Goal: Transaction & Acquisition: Book appointment/travel/reservation

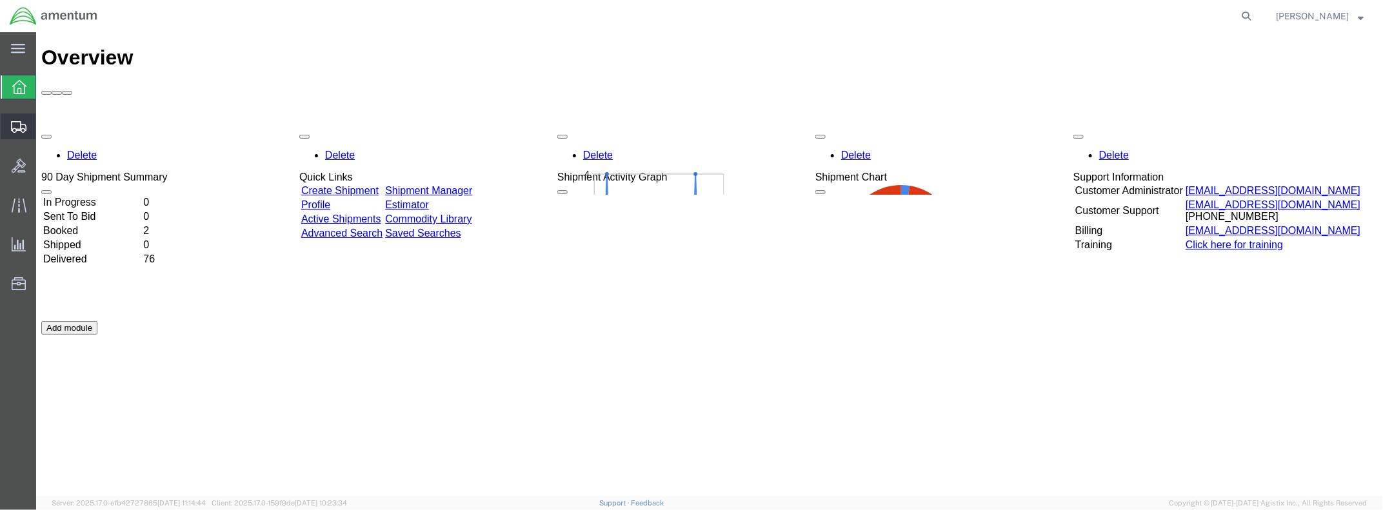
click at [7, 128] on div at bounding box center [19, 127] width 36 height 26
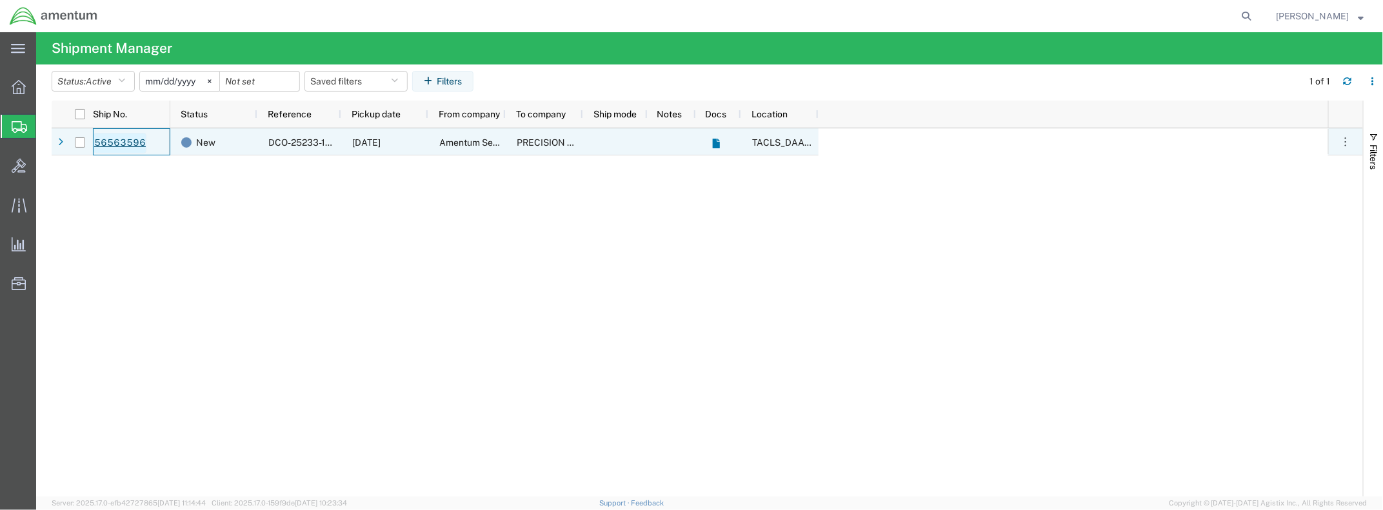
click at [113, 142] on link "56563596" at bounding box center [120, 143] width 53 height 21
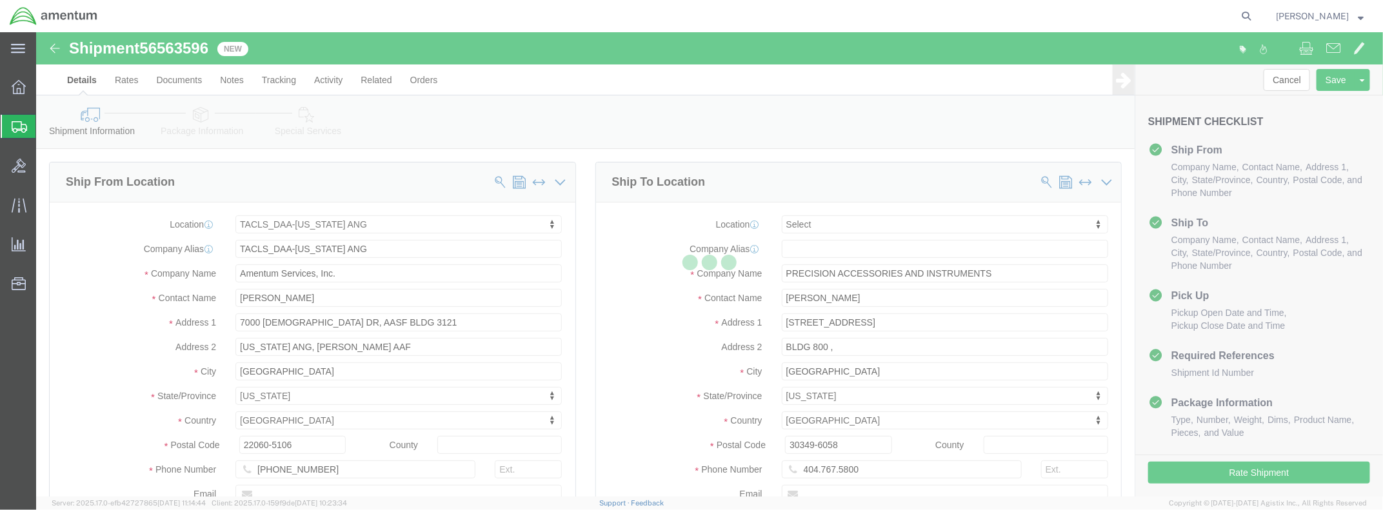
select select "42744"
select select
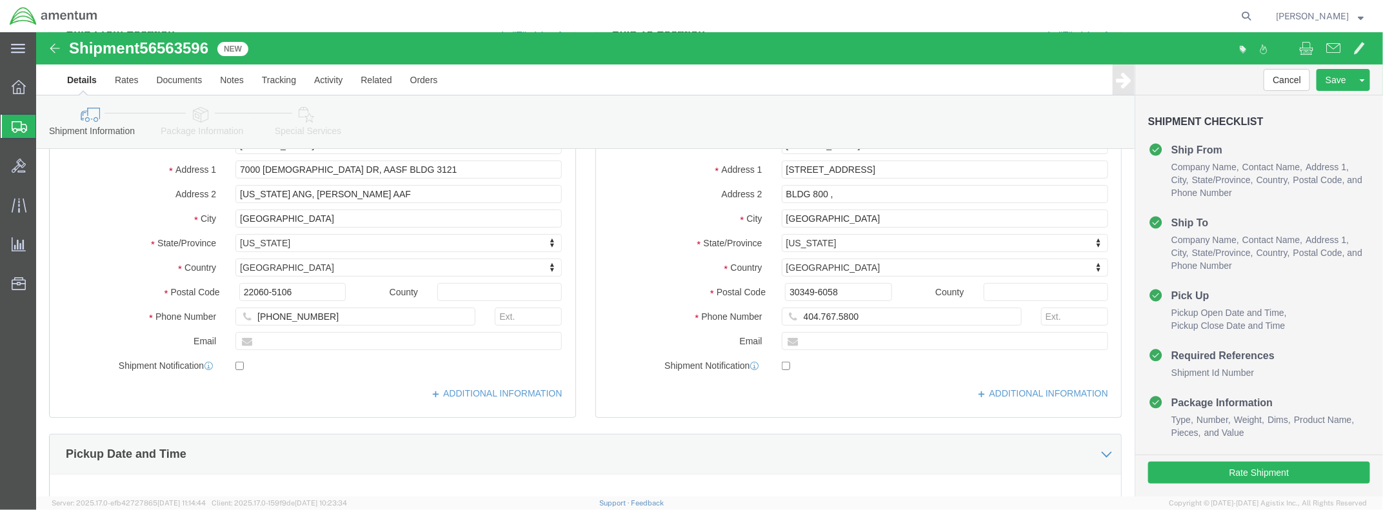
scroll to position [194, 0]
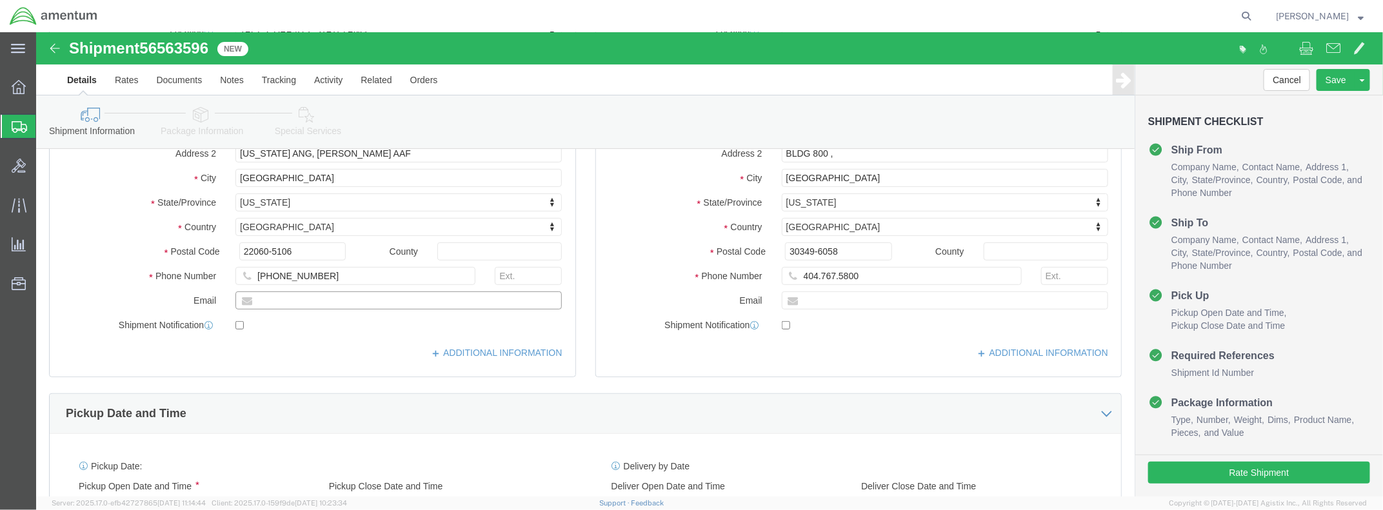
click input "text"
type input "[PERSON_NAME][EMAIL_ADDRESS][DOMAIN_NAME]"
click div "ADDITIONAL INFORMATION"
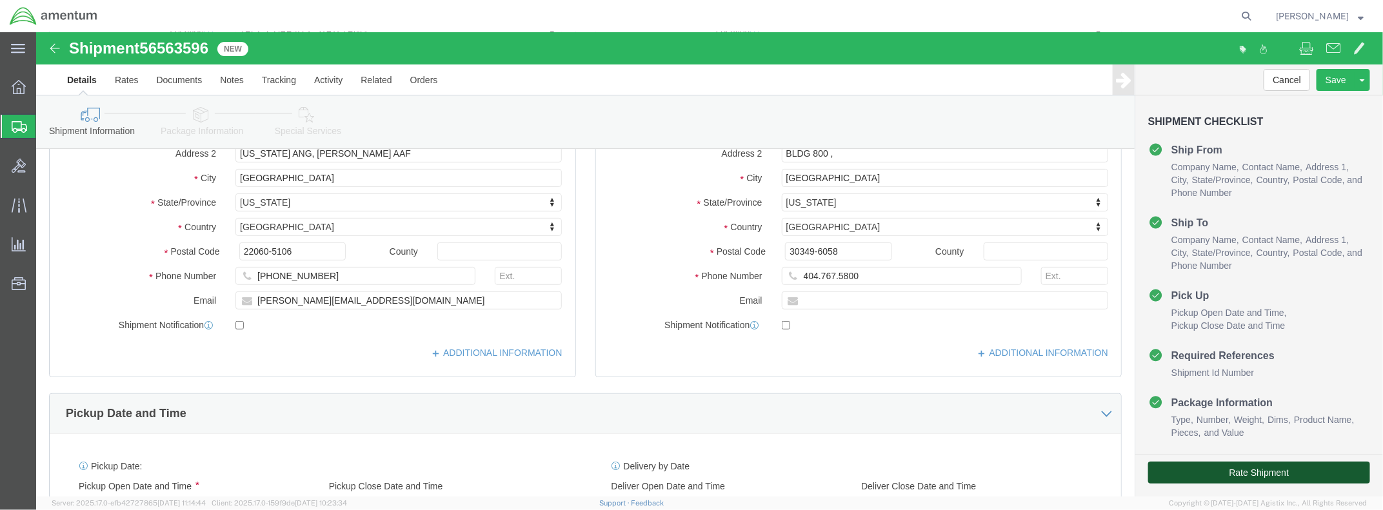
click button "Rate Shipment"
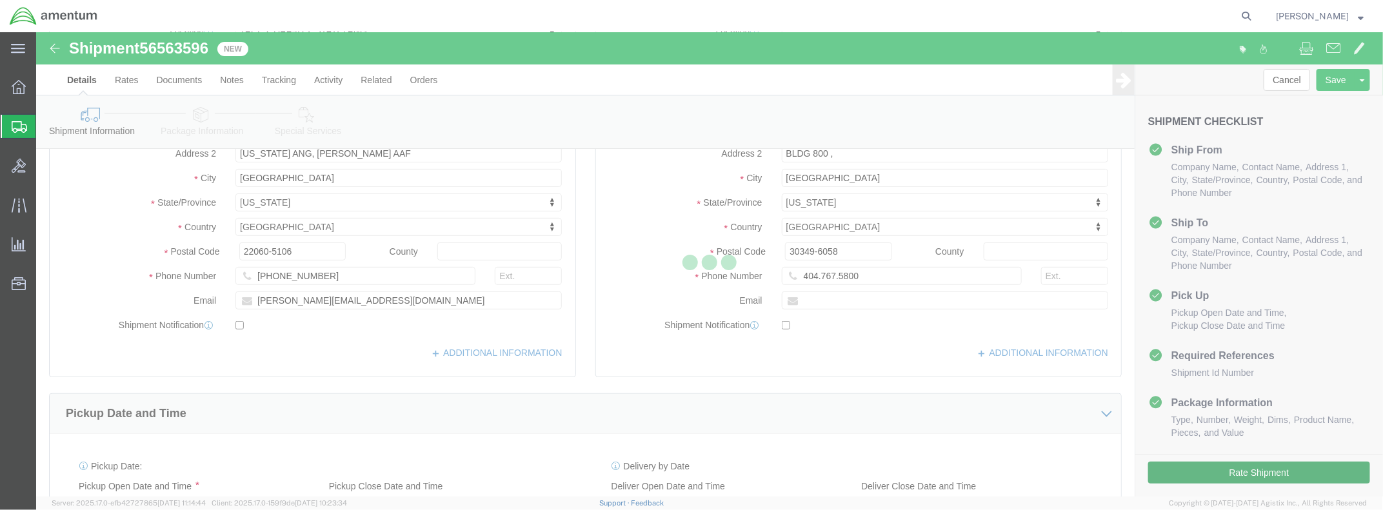
select select "42744"
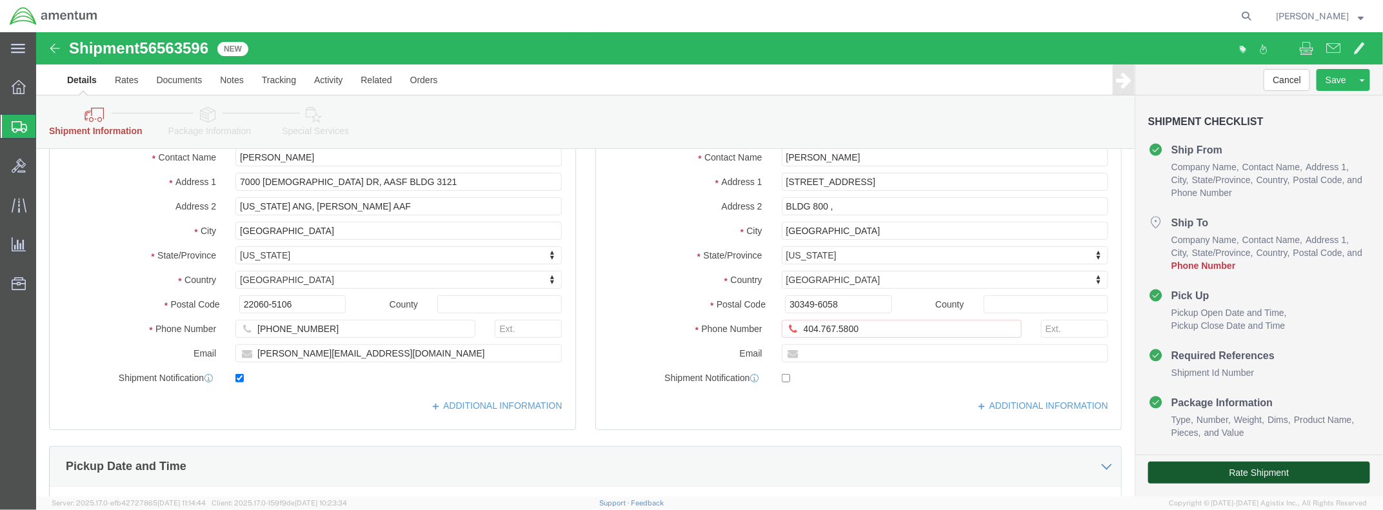
click button "Rate Shipment"
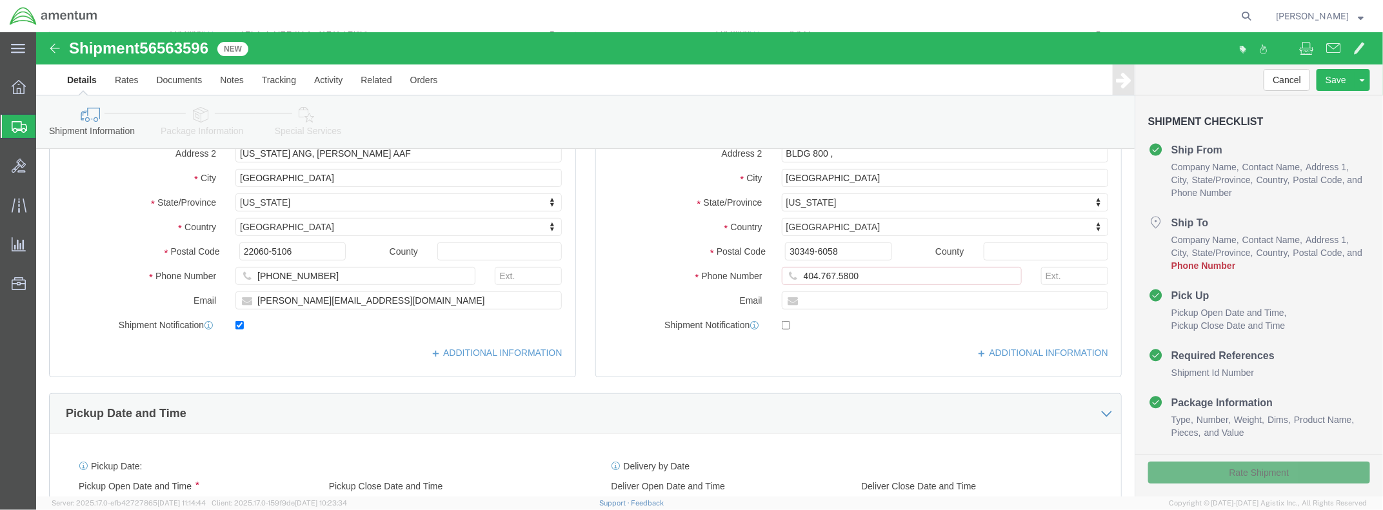
scroll to position [141, 0]
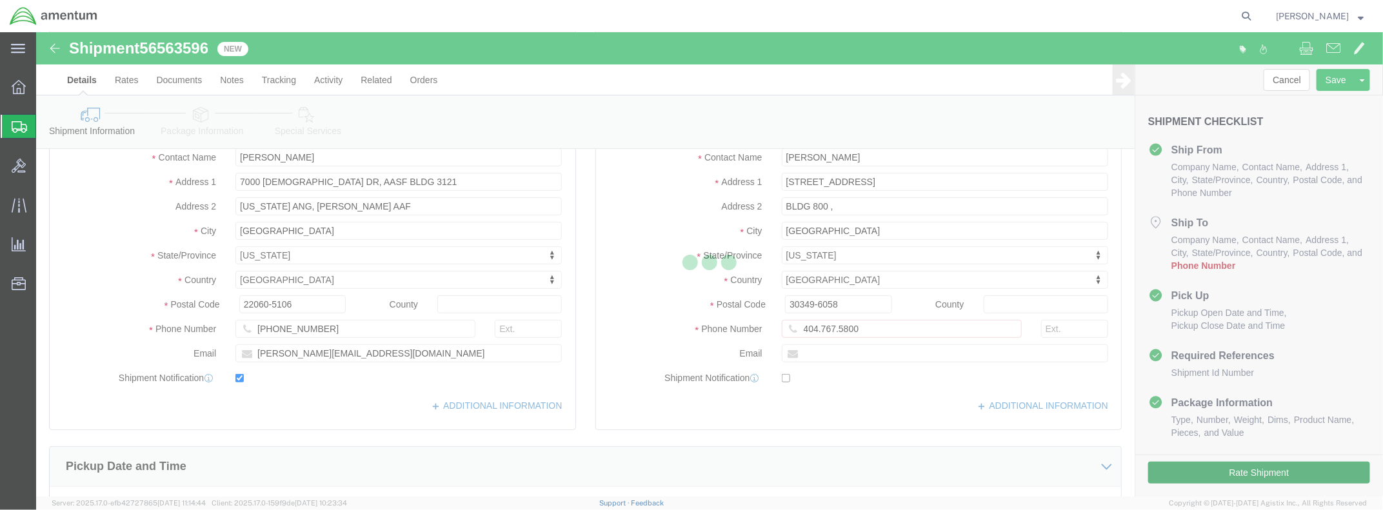
select select "42744"
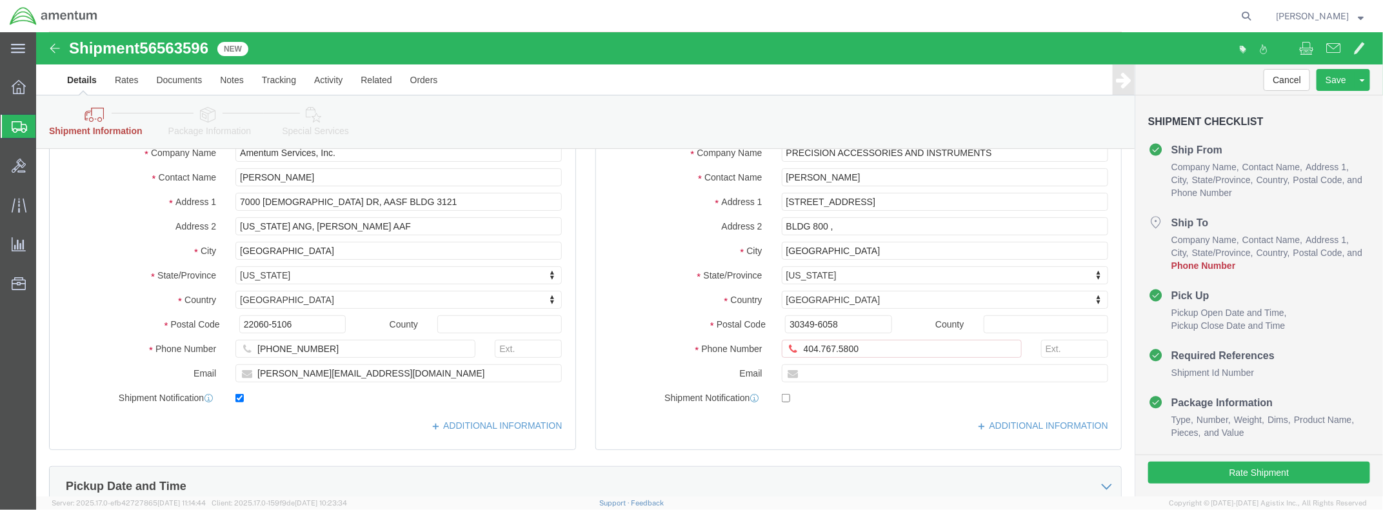
scroll to position [194, 0]
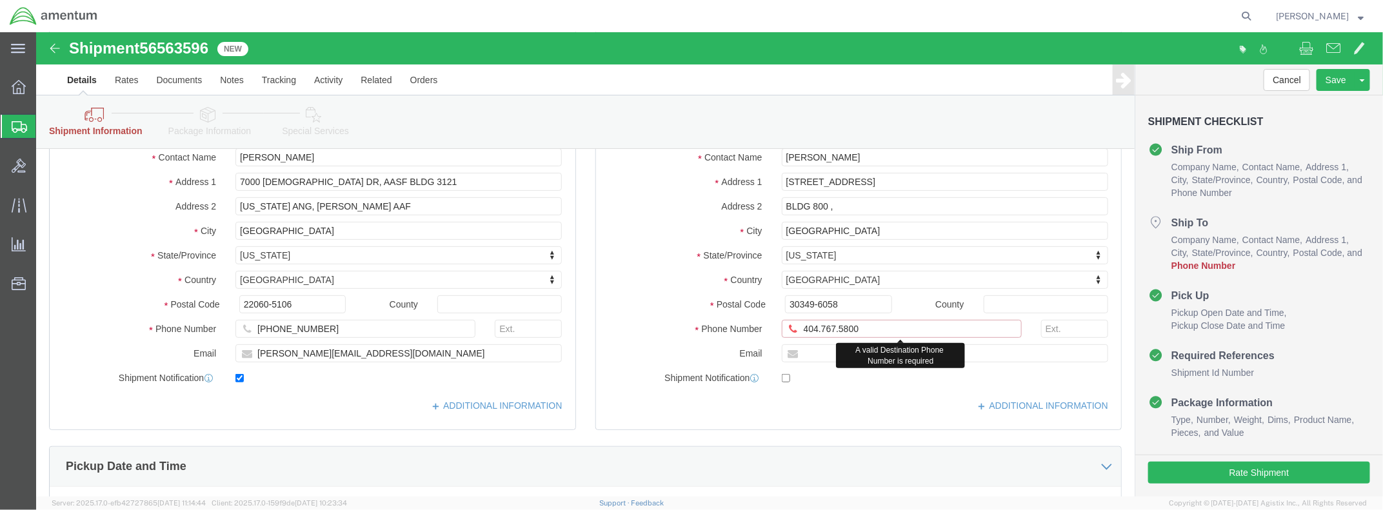
click input "404.767.5800"
click input "404767.5800"
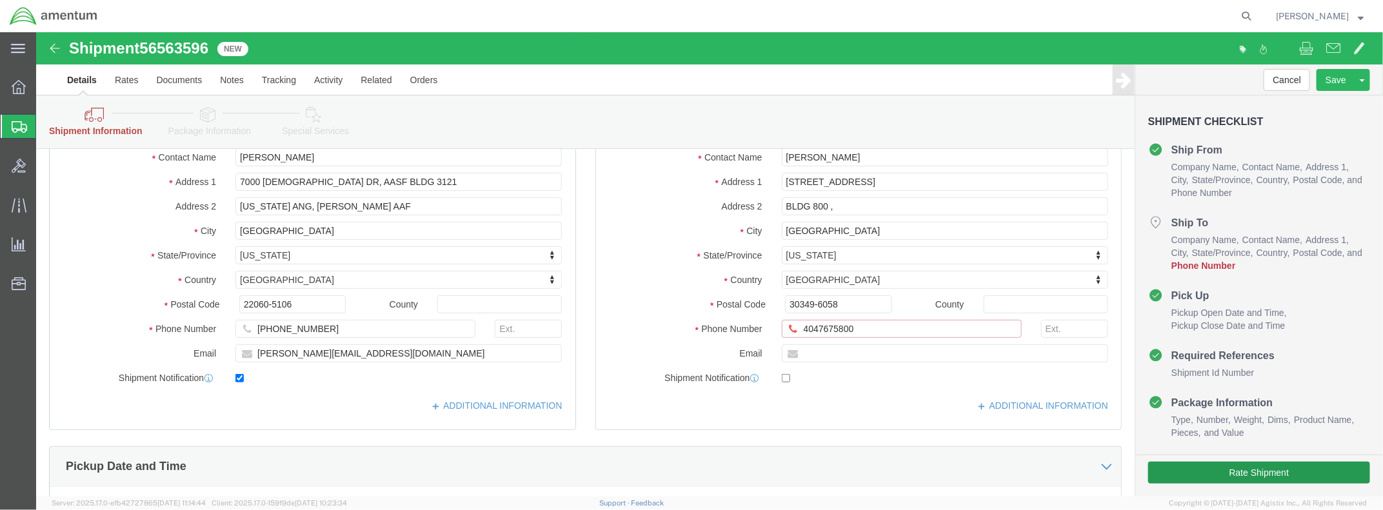
type input "4047675800"
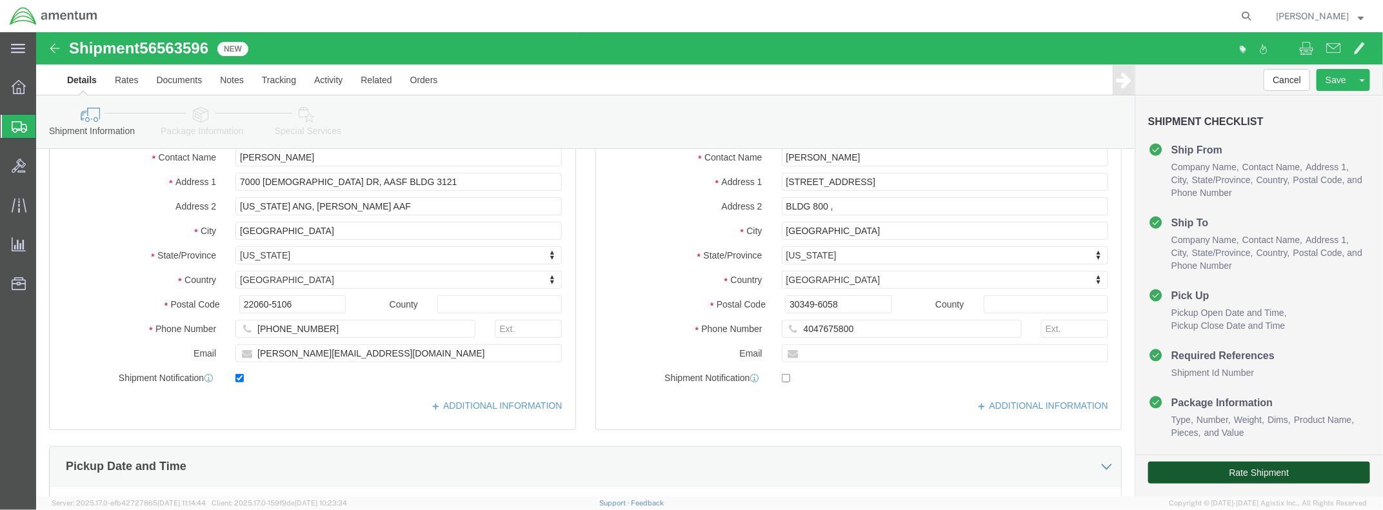
click button "Rate Shipment"
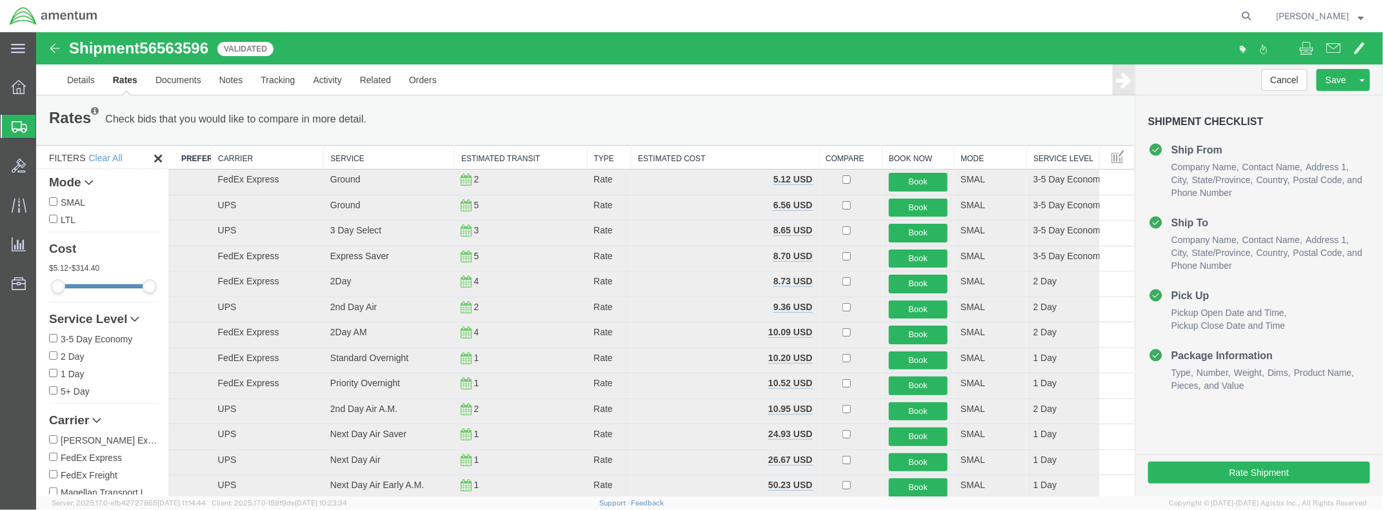
scroll to position [0, 0]
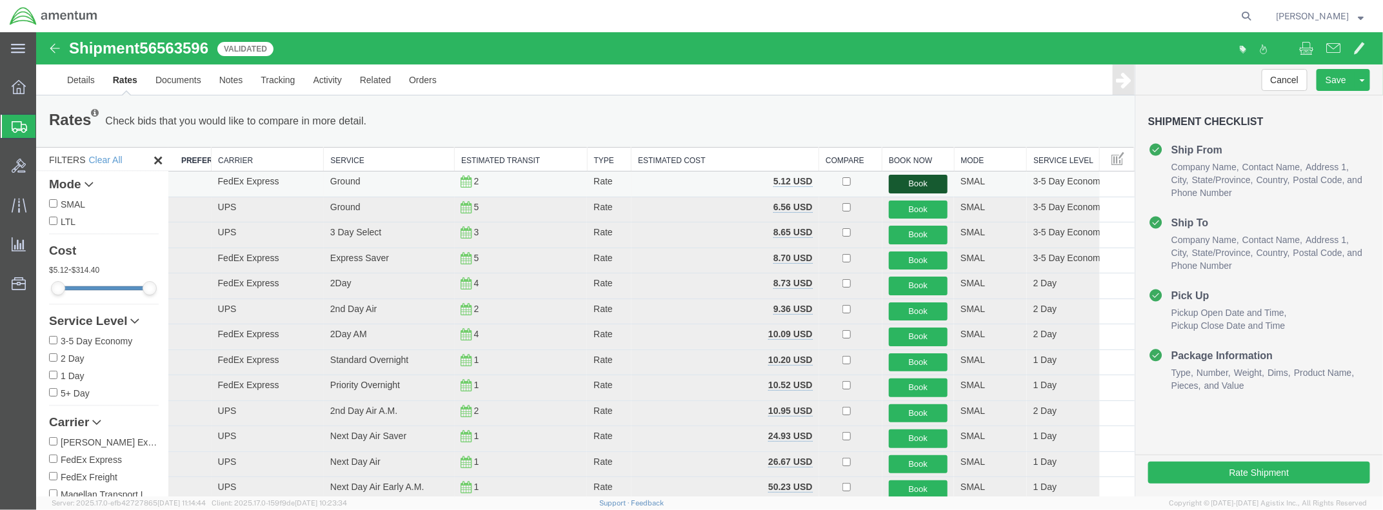
click at [907, 181] on button "Book" at bounding box center [918, 183] width 59 height 19
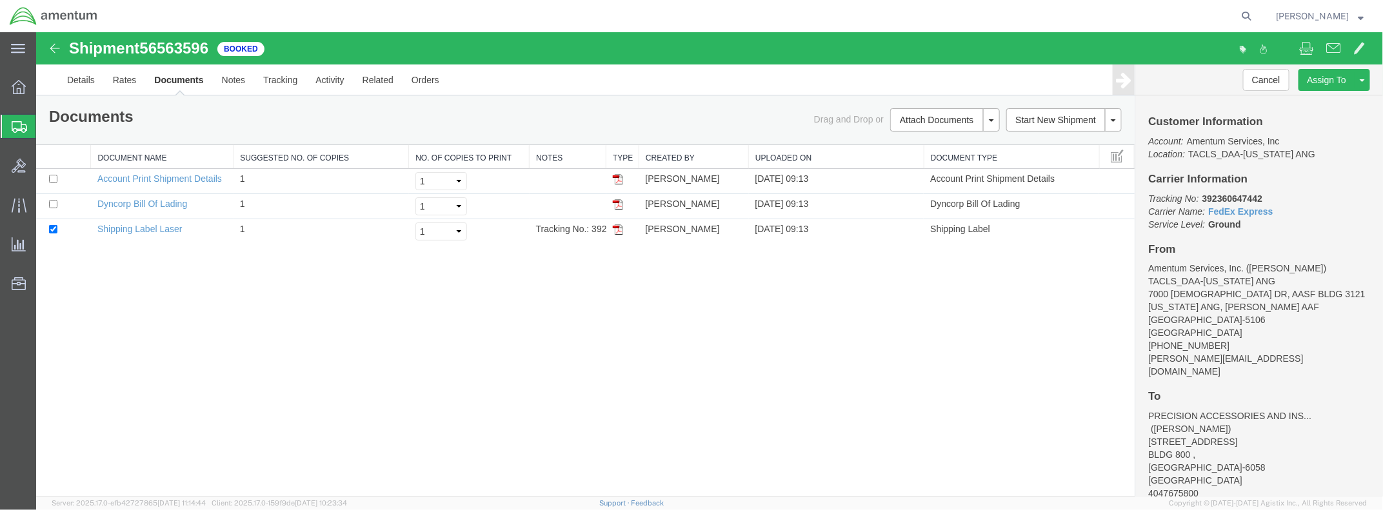
drag, startPoint x: 618, startPoint y: 226, endPoint x: 625, endPoint y: 254, distance: 28.6
click at [618, 226] on img at bounding box center [617, 229] width 10 height 10
